Goal: Transaction & Acquisition: Purchase product/service

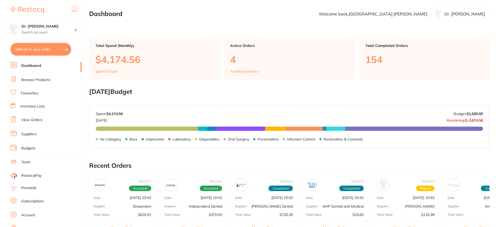
click at [51, 80] on li "Browse Products" at bounding box center [45, 80] width 71 height 8
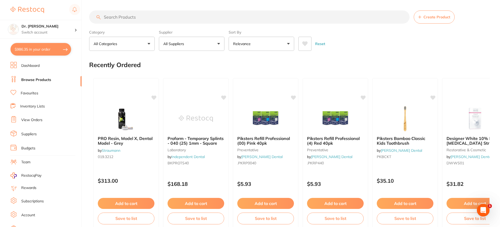
click at [137, 20] on input "search" at bounding box center [249, 16] width 320 height 13
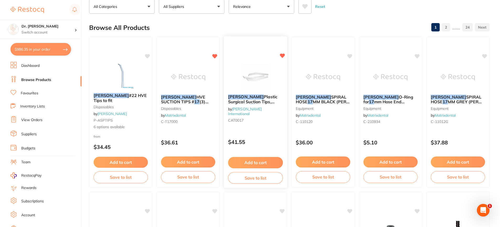
scroll to position [38, 0]
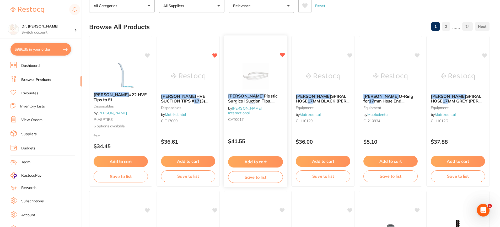
type input "[PERSON_NAME] 17"
click at [256, 163] on button "Add to cart" at bounding box center [255, 161] width 55 height 11
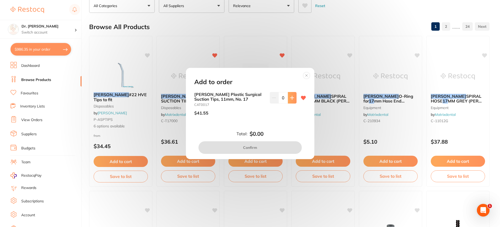
scroll to position [0, 0]
click at [290, 99] on icon at bounding box center [292, 98] width 4 height 4
type input "1"
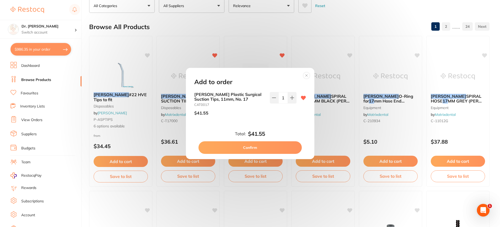
click at [258, 144] on button "Confirm" at bounding box center [249, 147] width 103 height 13
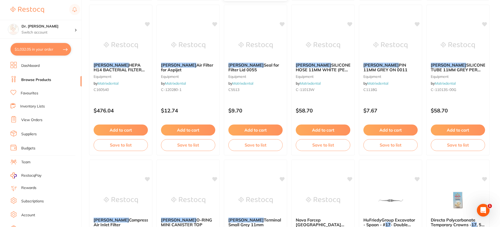
scroll to position [1154, 0]
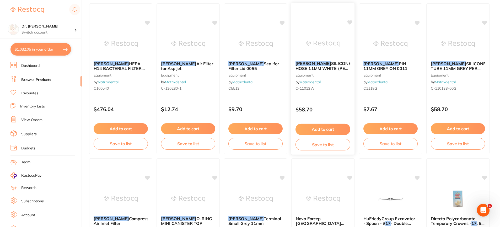
click at [315, 64] on span "SILICONE HOSE 11MM WHITE (PER METRE)" at bounding box center [323, 68] width 56 height 15
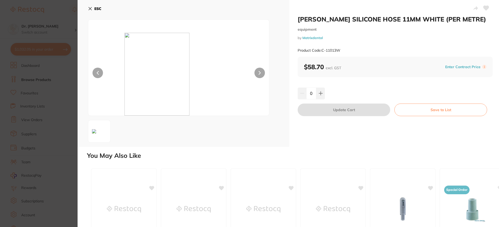
click at [92, 9] on icon at bounding box center [90, 9] width 4 height 4
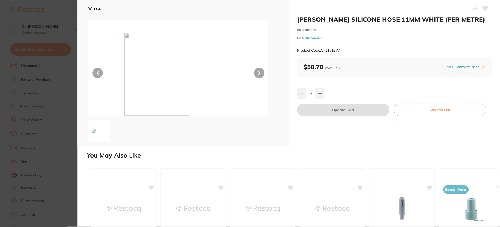
scroll to position [1154, 0]
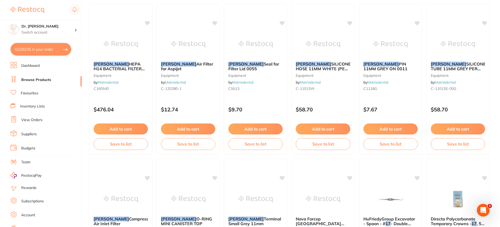
click at [30, 78] on link "Browse Products" at bounding box center [36, 79] width 30 height 5
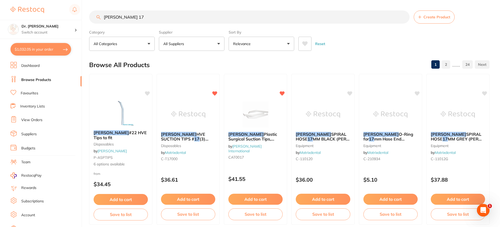
drag, startPoint x: 128, startPoint y: 19, endPoint x: 19, endPoint y: 6, distance: 109.2
click at [15, 6] on div "$1,032.05 Dr. [PERSON_NAME] Switch account Dr. [PERSON_NAME] $1,032.05 in your …" at bounding box center [250, 113] width 500 height 227
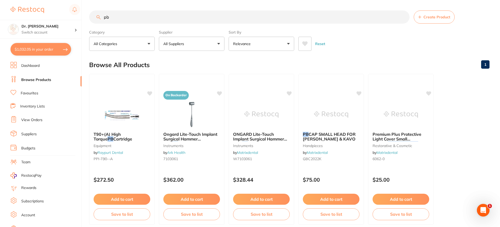
type input "p"
